Goal: Task Accomplishment & Management: Manage account settings

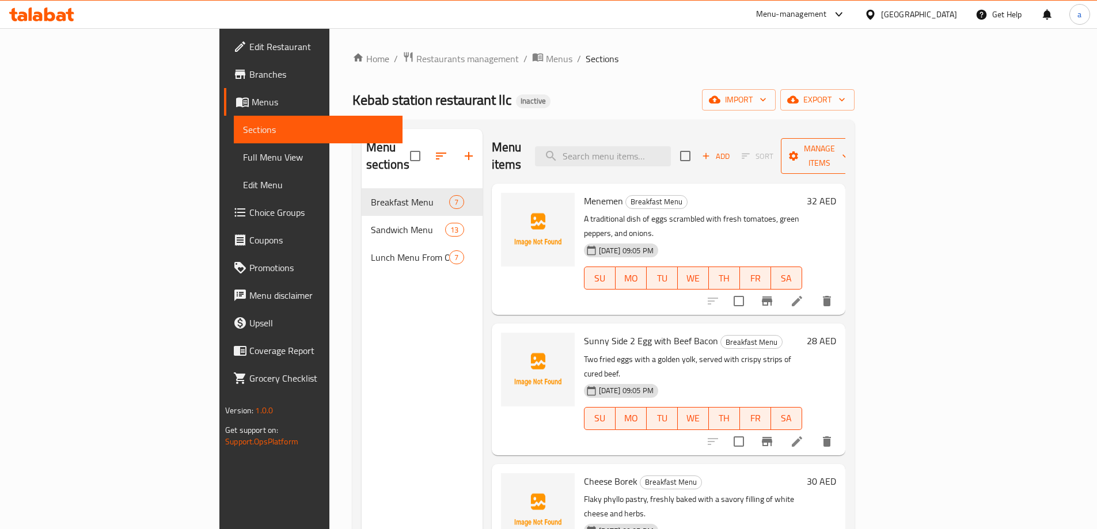
click at [848, 148] on span "Manage items" at bounding box center [819, 156] width 59 height 29
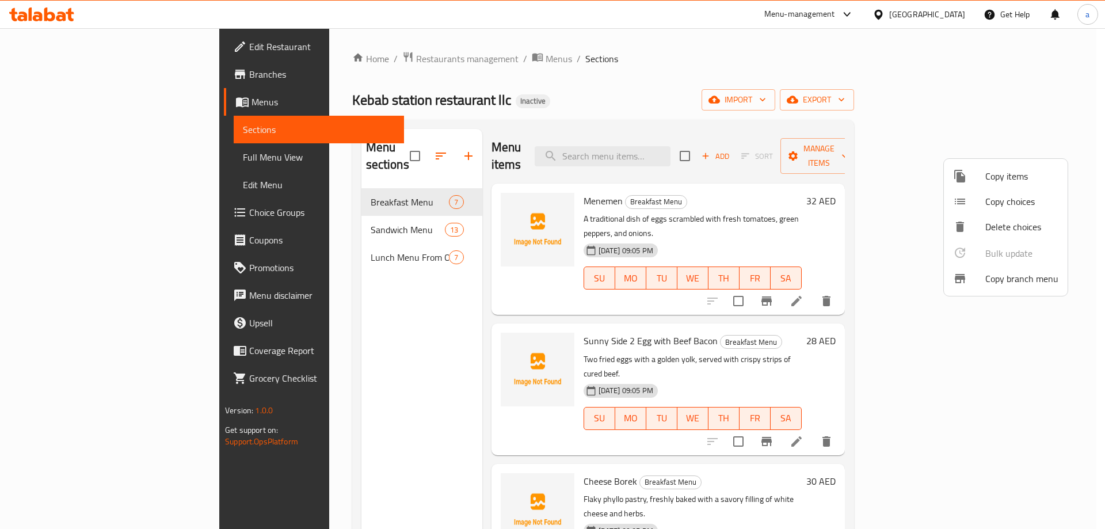
click at [869, 74] on div at bounding box center [552, 264] width 1105 height 529
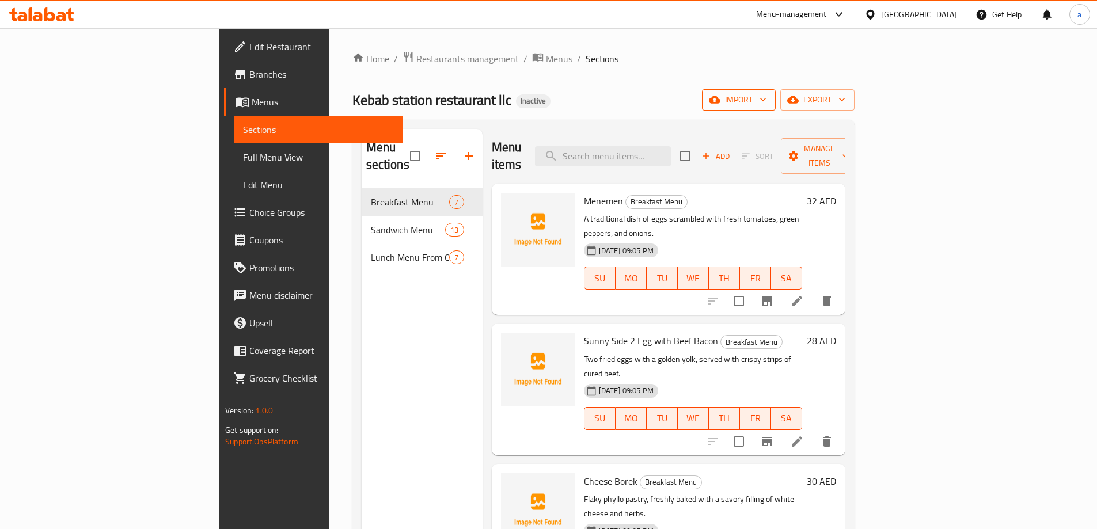
click at [766, 94] on span "import" at bounding box center [738, 100] width 55 height 14
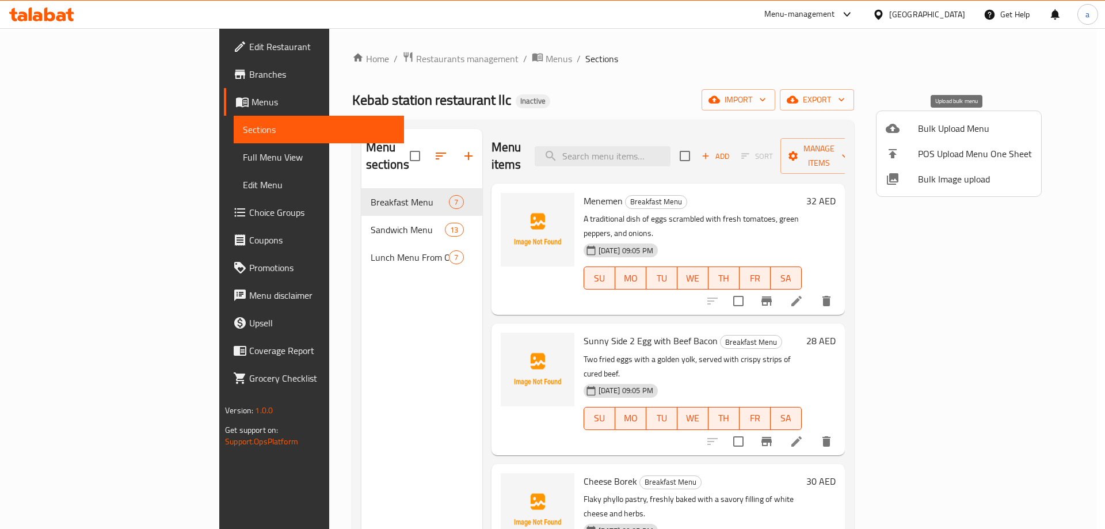
click at [924, 130] on span "Bulk Upload Menu" at bounding box center [975, 128] width 114 height 14
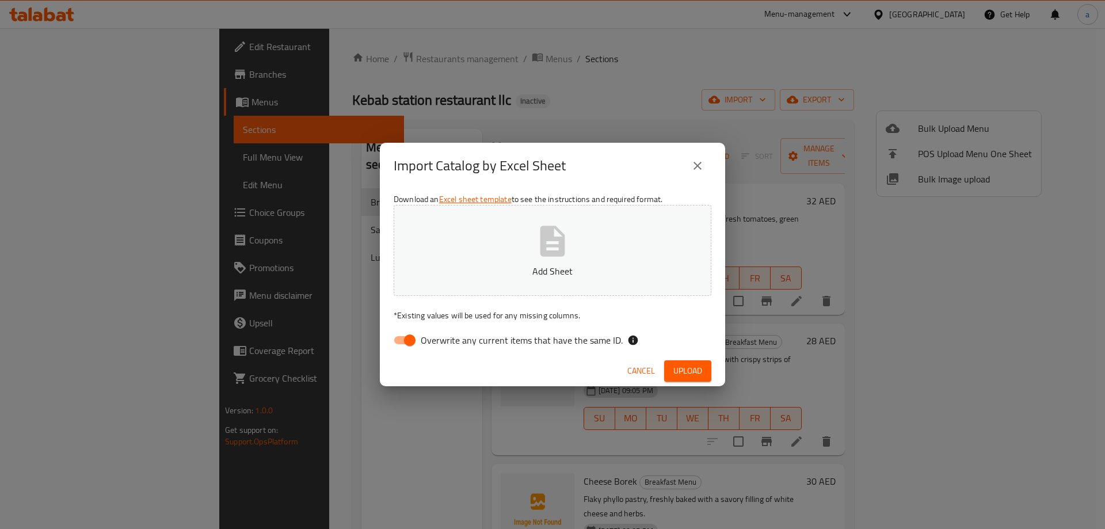
click at [606, 245] on button "Add Sheet" at bounding box center [553, 250] width 318 height 91
click at [412, 345] on input "Overwrite any current items that have the same ID." at bounding box center [410, 340] width 66 height 22
checkbox input "false"
drag, startPoint x: 693, startPoint y: 376, endPoint x: 684, endPoint y: 376, distance: 8.7
click at [693, 376] on span "Upload" at bounding box center [687, 371] width 29 height 14
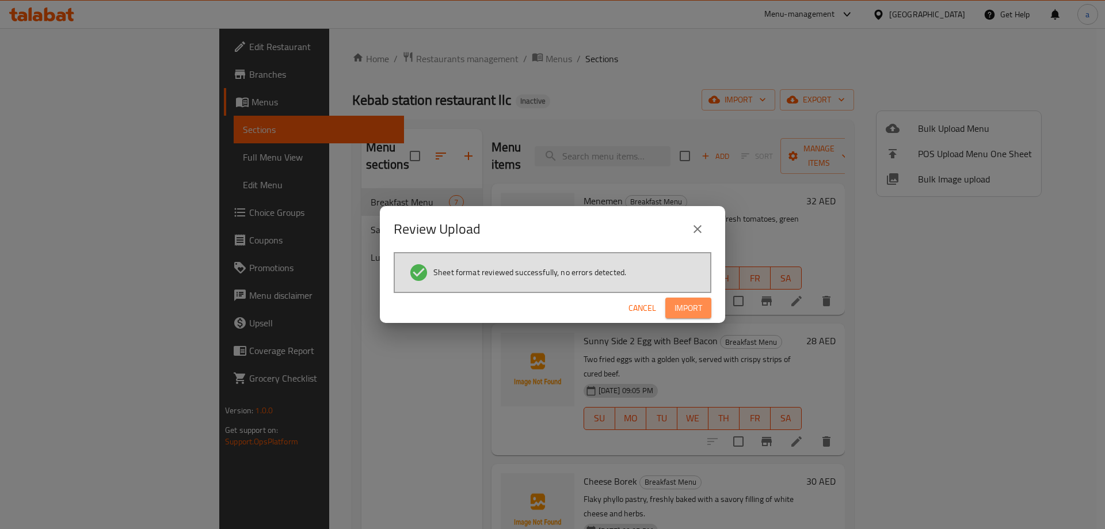
click at [685, 301] on span "Import" at bounding box center [689, 308] width 28 height 14
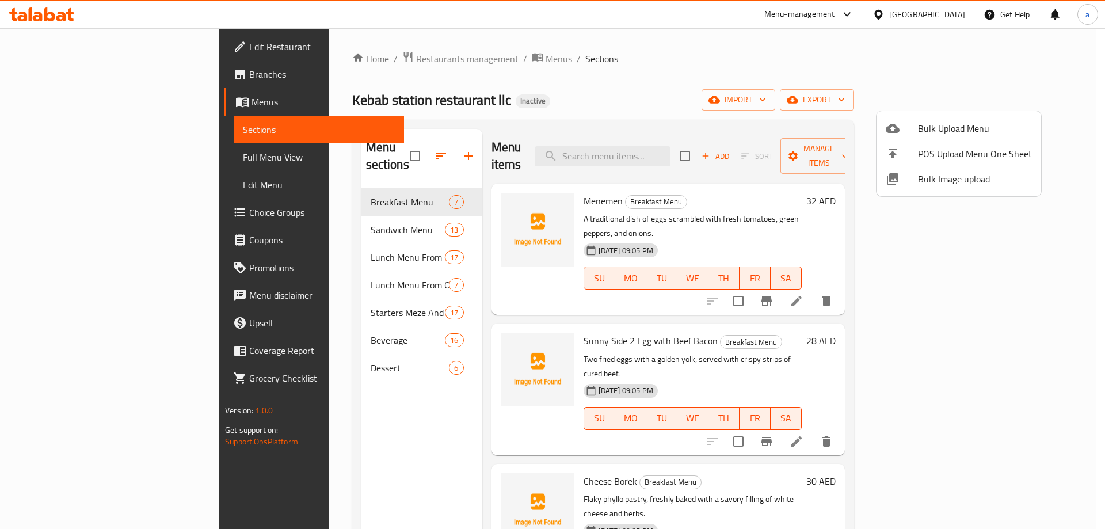
click at [83, 155] on div at bounding box center [552, 264] width 1105 height 529
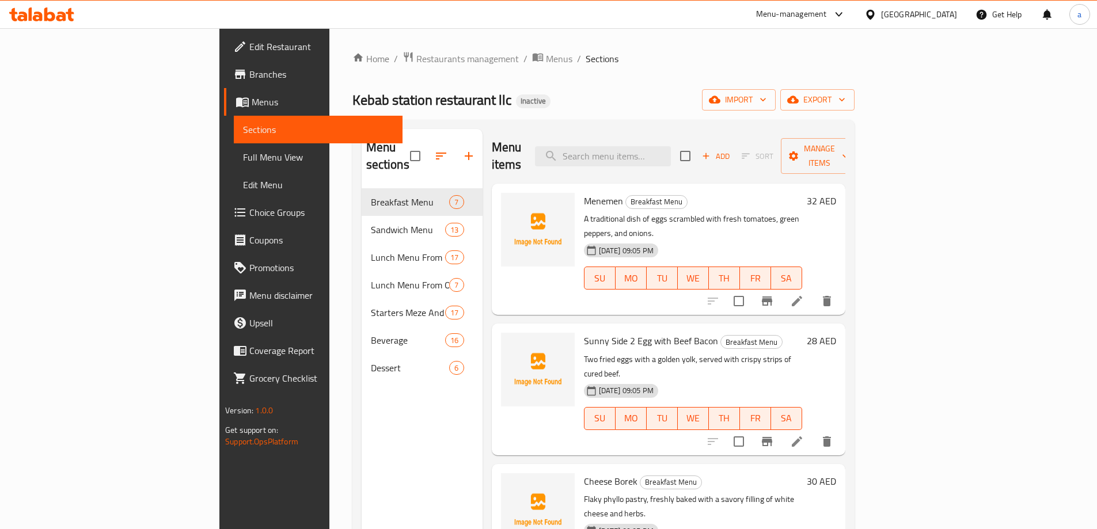
click at [243, 153] on span "Full Menu View" at bounding box center [318, 157] width 150 height 14
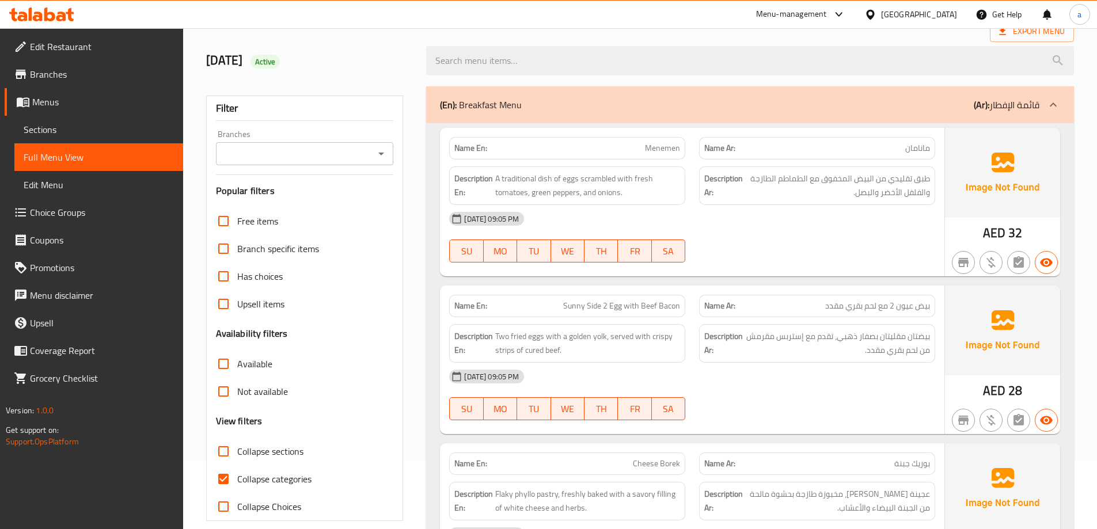
scroll to position [173, 0]
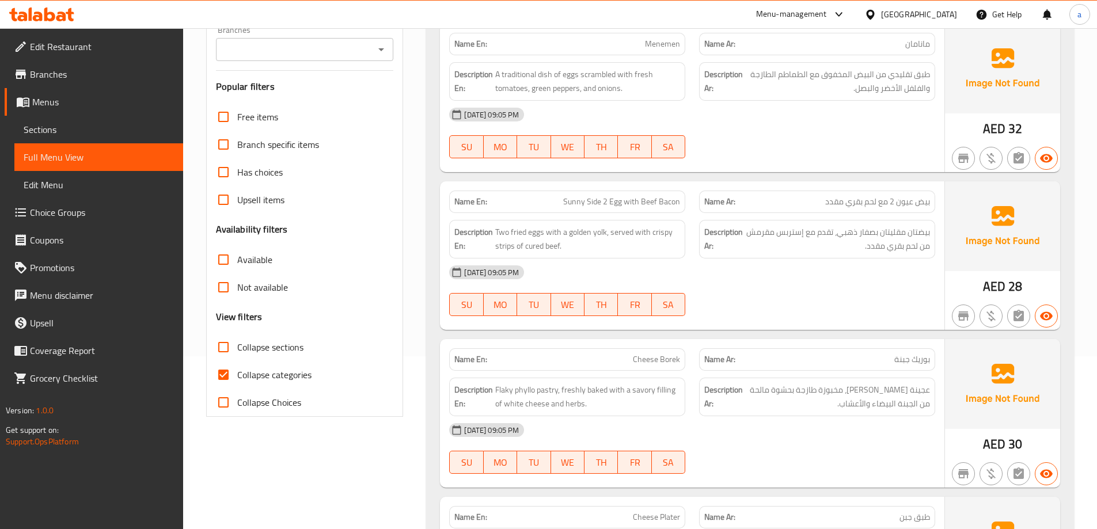
click at [280, 371] on span "Collapse categories" at bounding box center [274, 375] width 74 height 14
click at [237, 371] on input "Collapse categories" at bounding box center [224, 375] width 28 height 28
checkbox input "false"
click at [273, 349] on span "Collapse sections" at bounding box center [270, 347] width 66 height 14
click at [237, 349] on input "Collapse sections" at bounding box center [224, 347] width 28 height 28
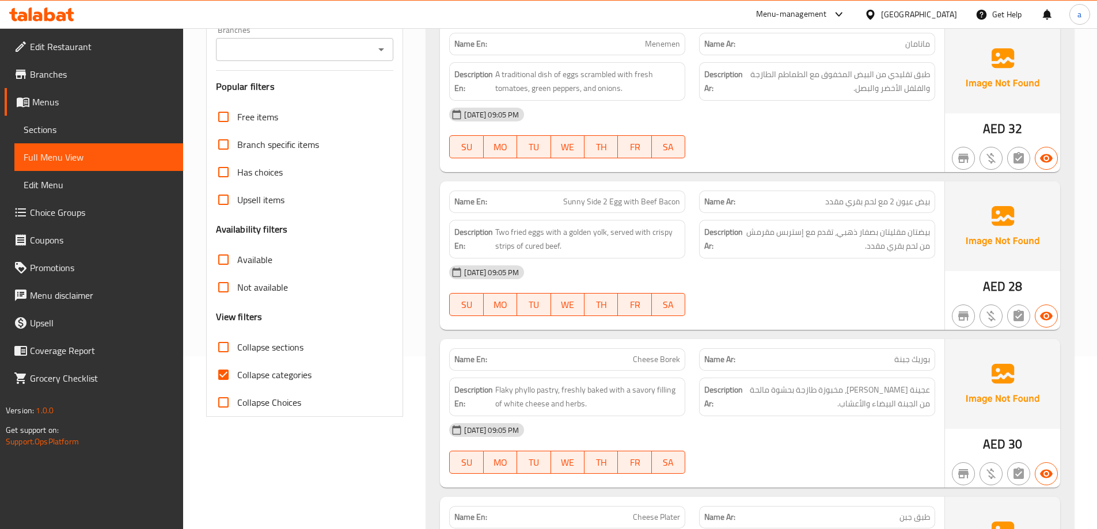
checkbox input "true"
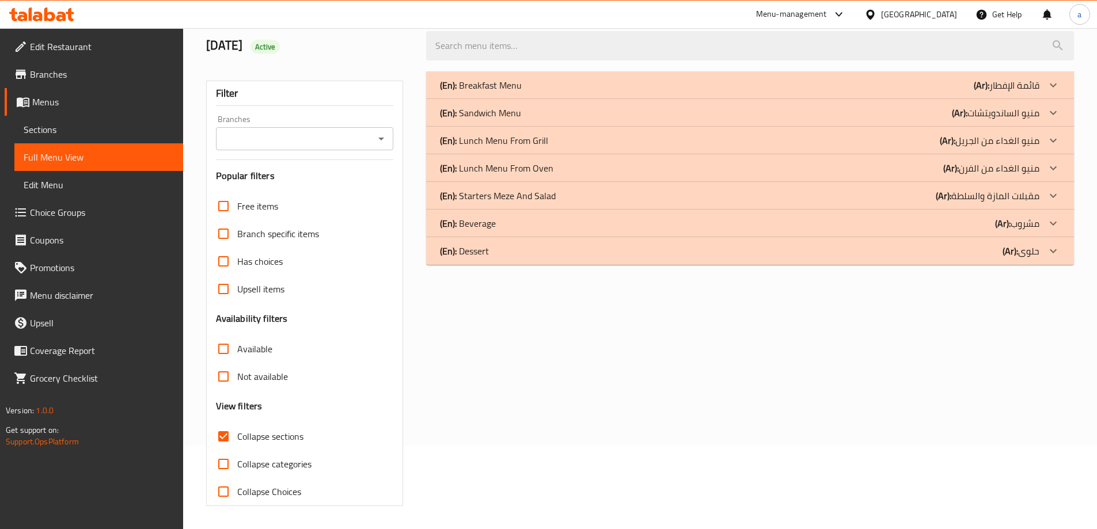
scroll to position [83, 0]
click at [488, 261] on div "(En): Dessert (Ar): حلوى" at bounding box center [750, 251] width 648 height 28
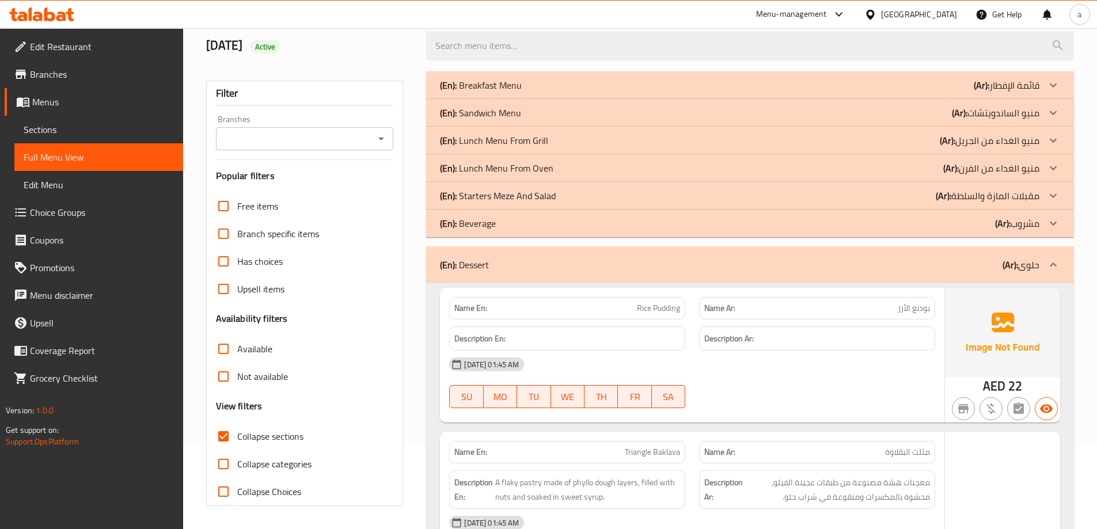
click at [491, 223] on p "(En): Beverage" at bounding box center [468, 223] width 56 height 14
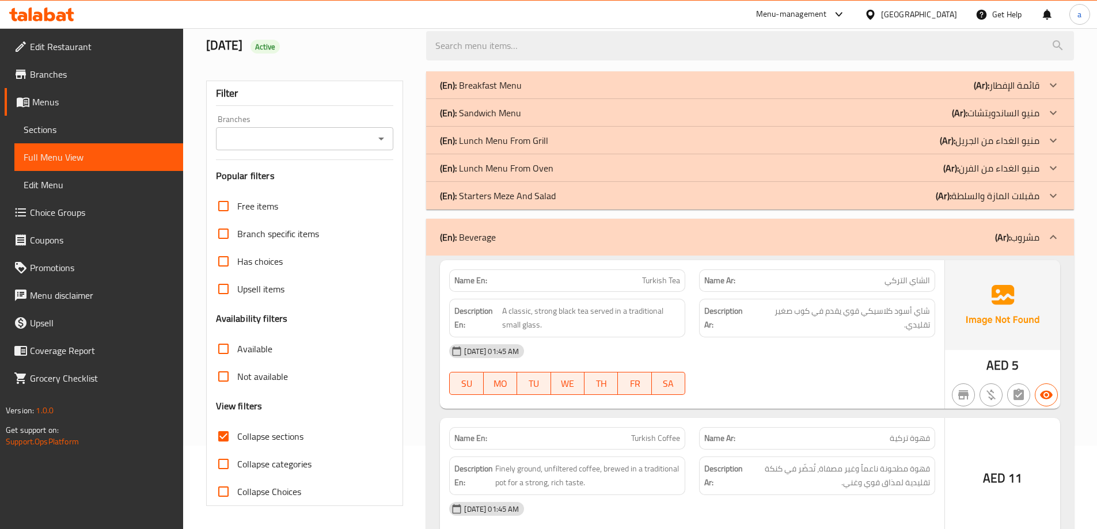
click at [494, 191] on p "(En): Starters Meze And Salad" at bounding box center [498, 196] width 116 height 14
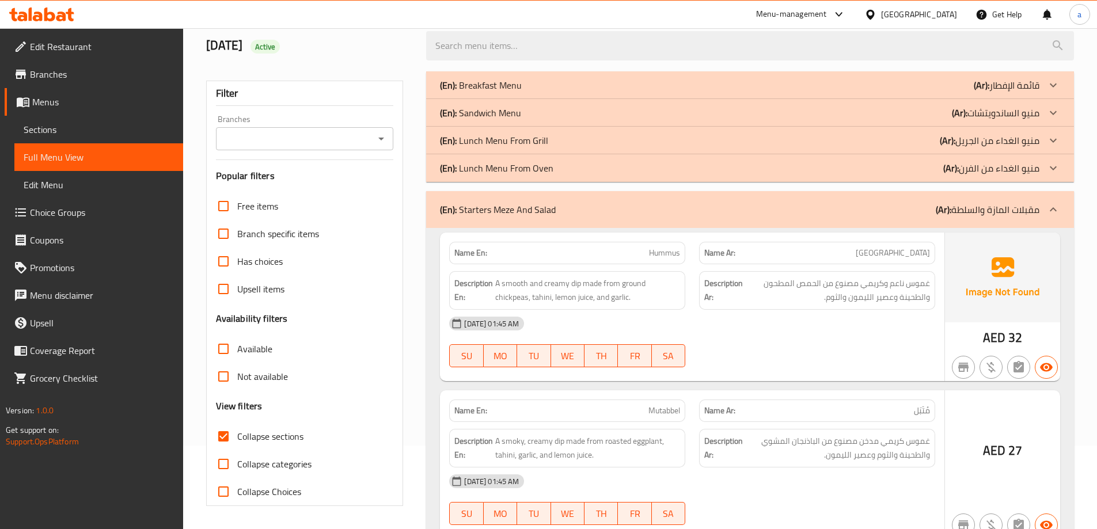
click at [501, 161] on p "(En): Lunch Menu From Oven" at bounding box center [496, 168] width 113 height 14
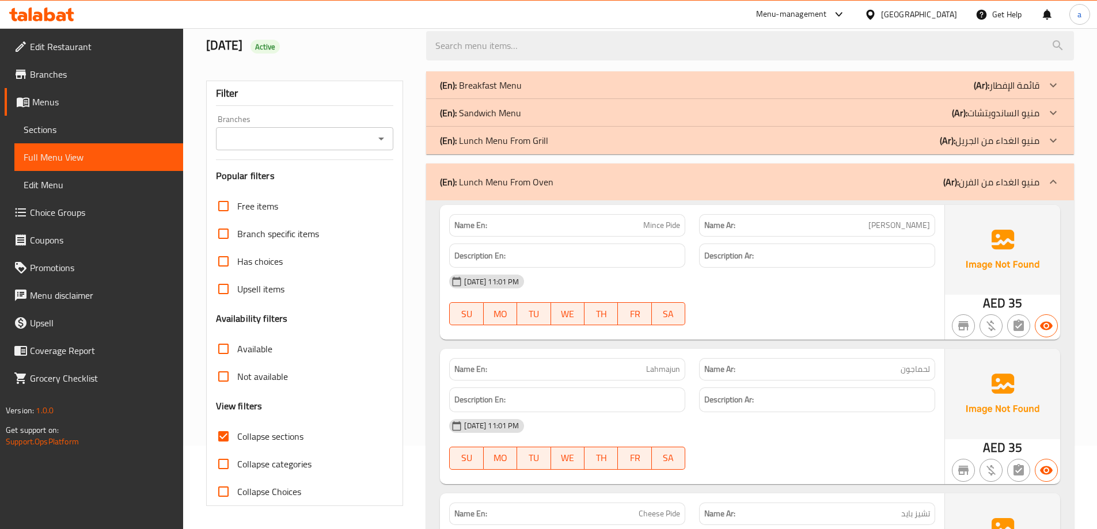
click at [505, 181] on p "(En): Lunch Menu From Oven" at bounding box center [496, 182] width 113 height 14
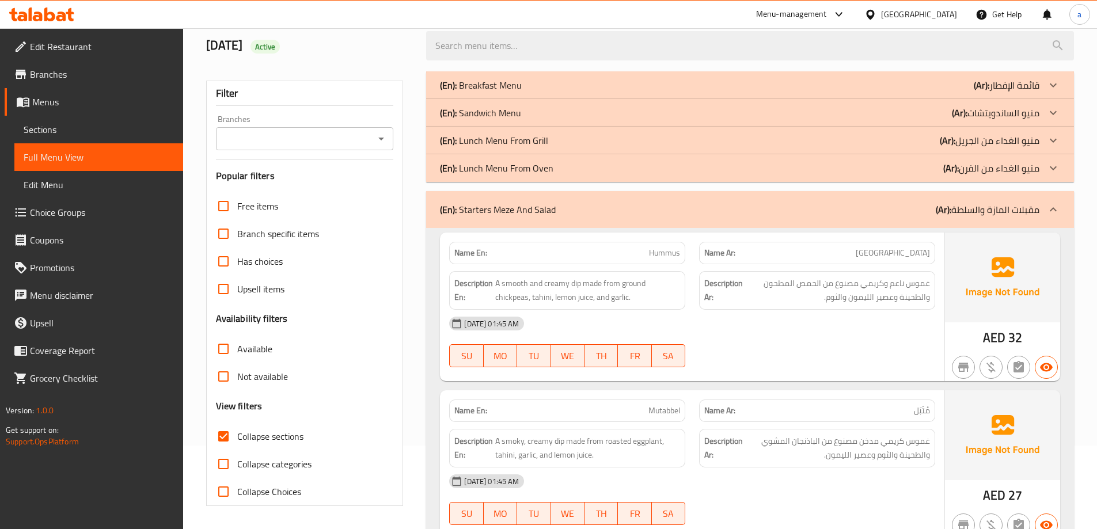
click at [540, 137] on p "(En): Lunch Menu From Grill" at bounding box center [494, 141] width 108 height 14
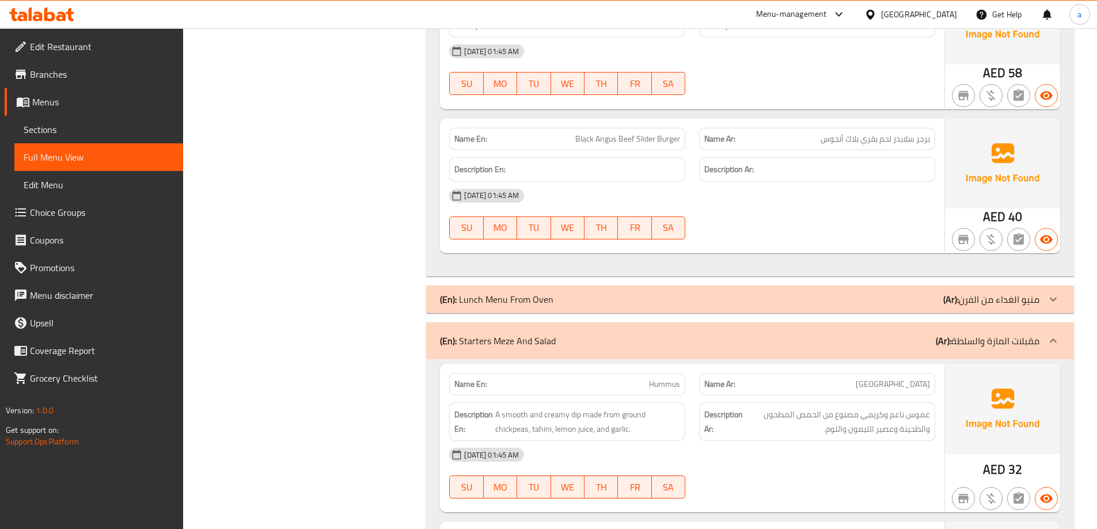
scroll to position [2846, 0]
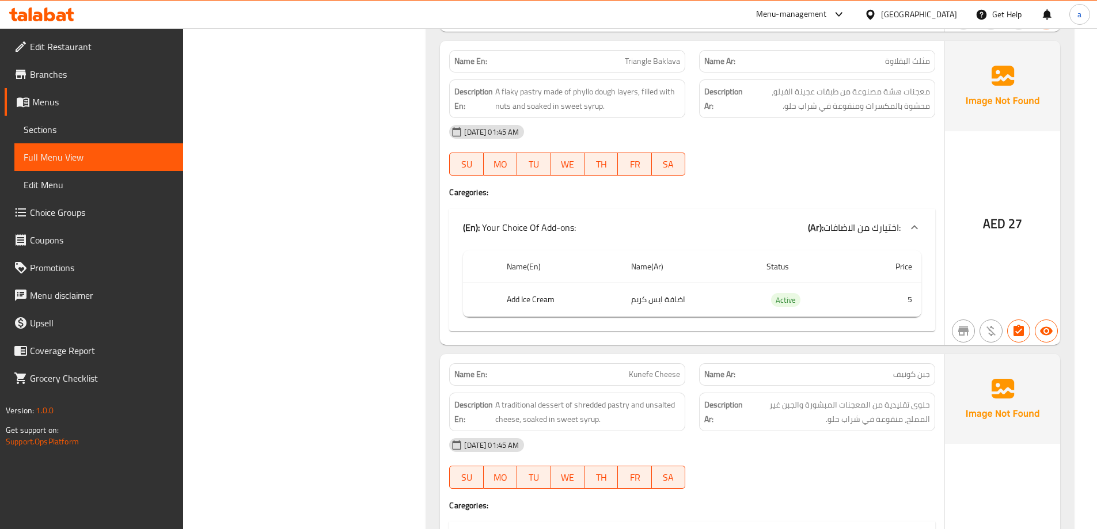
scroll to position [8743, 0]
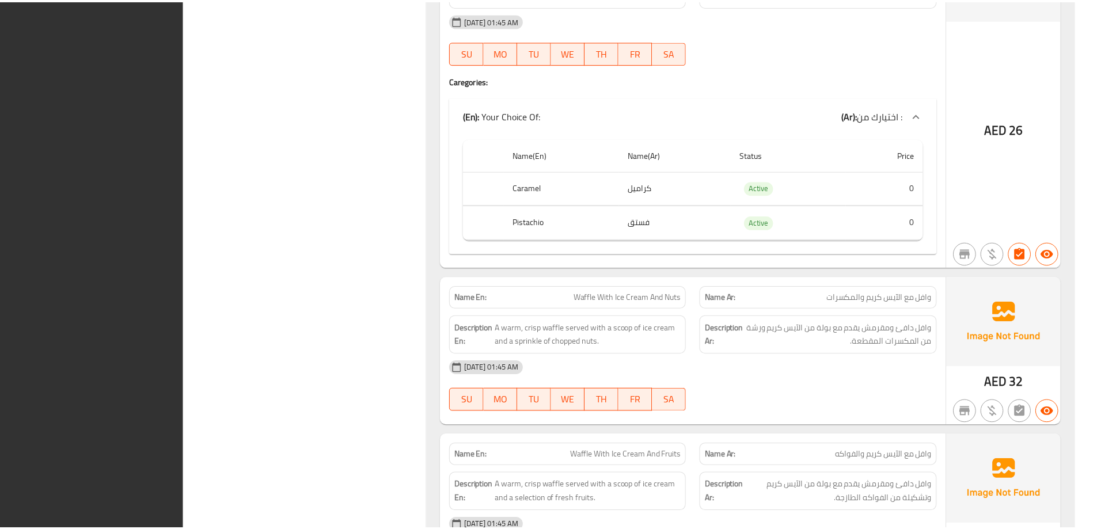
scroll to position [9606, 0]
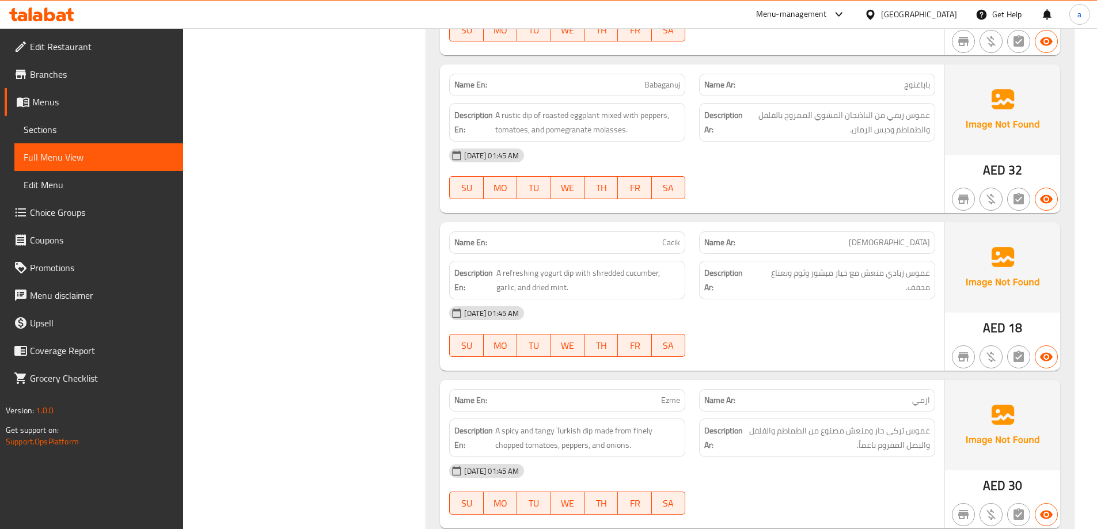
scroll to position [0, 0]
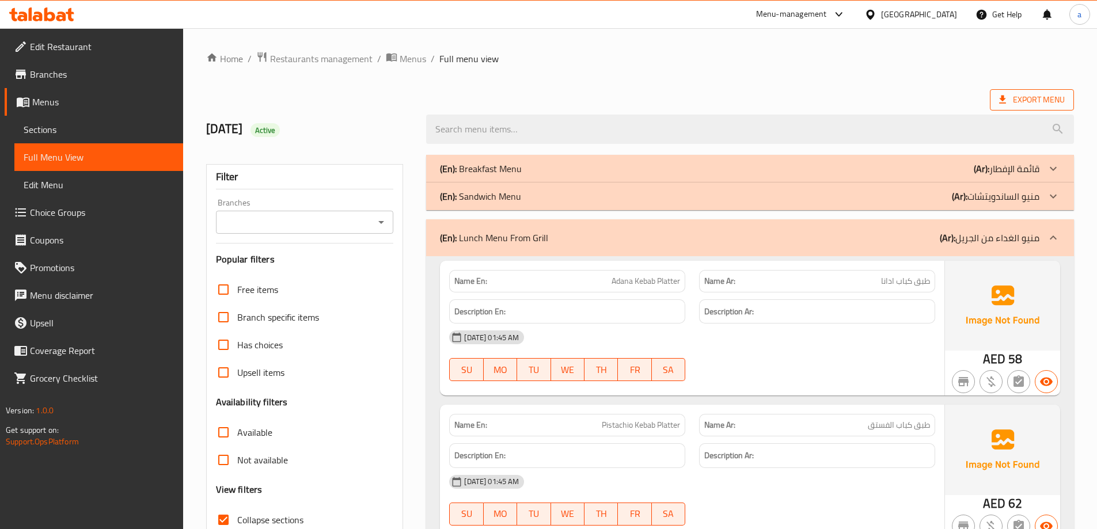
click at [1042, 106] on span "Export Menu" at bounding box center [1032, 100] width 66 height 14
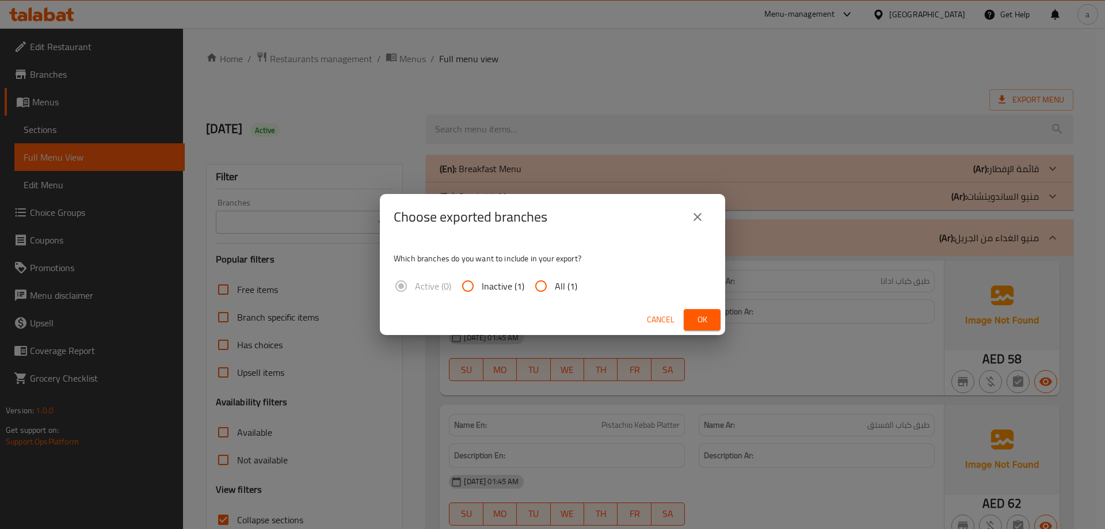
click at [549, 290] on input "All (1)" at bounding box center [541, 286] width 28 height 28
radio input "true"
click at [696, 317] on span "Ok" at bounding box center [702, 320] width 18 height 14
